Goal: Check status: Check status

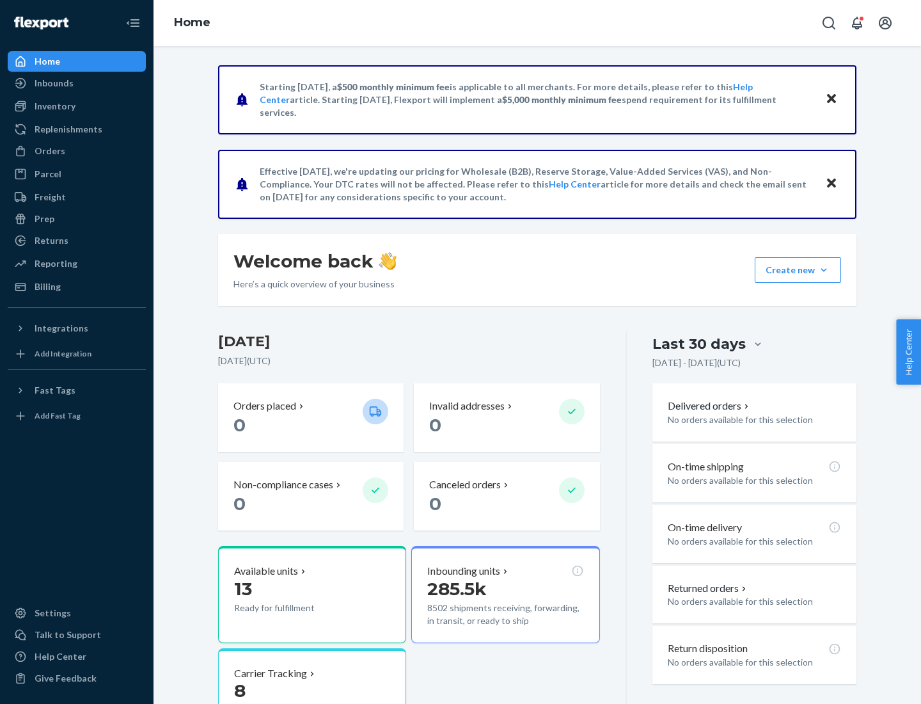
click at [824, 270] on button "Create new Create new inbound Create new order Create new product" at bounding box center [798, 270] width 86 height 26
click at [53, 83] on div "Inbounds" at bounding box center [54, 83] width 39 height 13
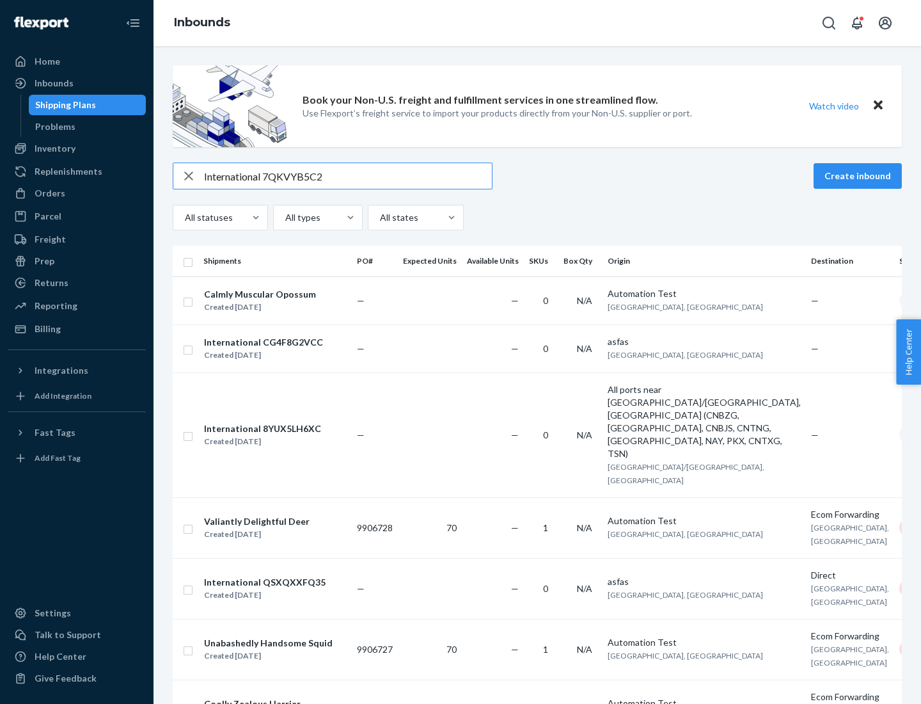
type input "International 7QKVYB5C29"
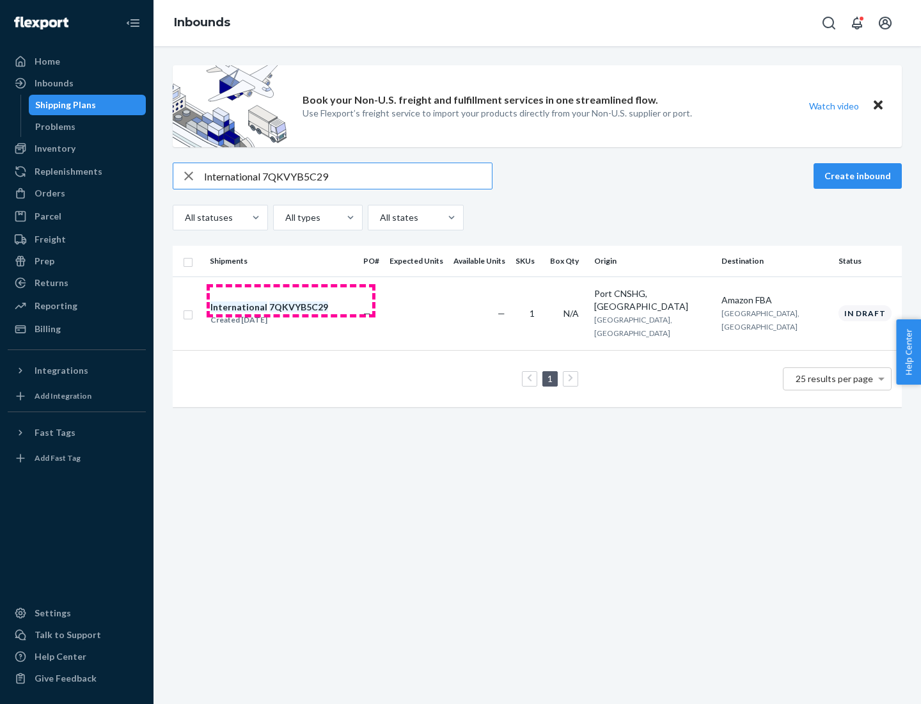
click at [291, 313] on div "Created [DATE]" at bounding box center [269, 319] width 118 height 13
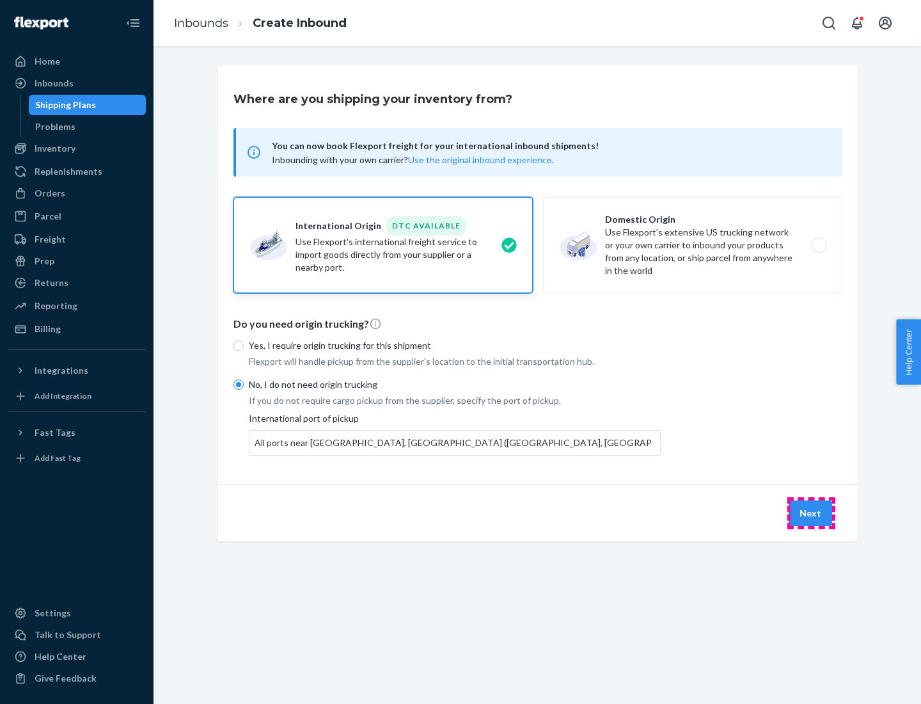
click at [811, 512] on button "Next" at bounding box center [810, 513] width 43 height 26
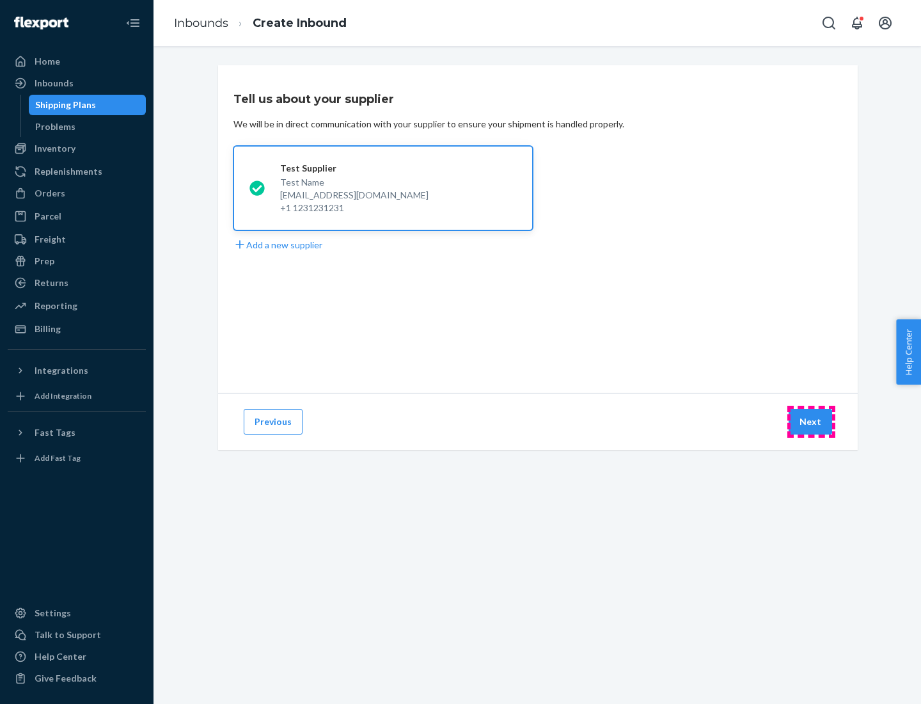
click at [811, 421] on button "Next" at bounding box center [810, 422] width 43 height 26
